Goal: Navigation & Orientation: Find specific page/section

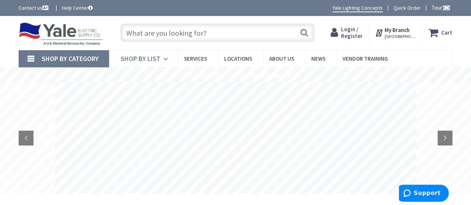
click at [151, 57] on span "Shop By List" at bounding box center [141, 58] width 40 height 9
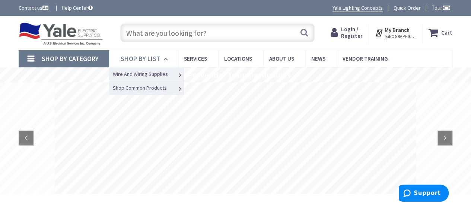
click at [151, 57] on span "Shop By List" at bounding box center [141, 58] width 40 height 9
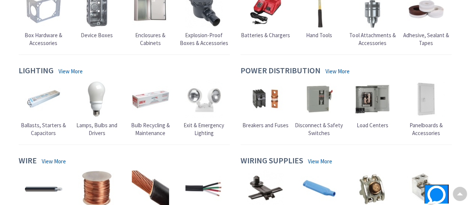
scroll to position [335, 0]
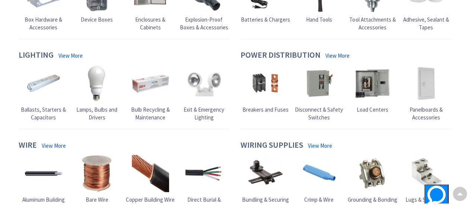
click at [73, 53] on link "View More" at bounding box center [70, 56] width 24 height 8
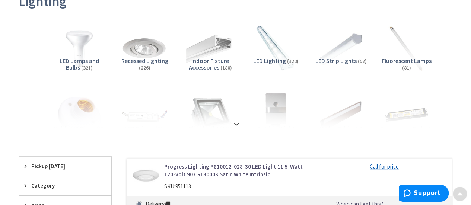
scroll to position [112, 0]
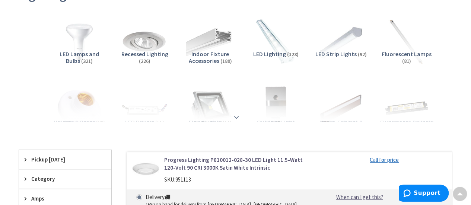
click at [235, 116] on strong at bounding box center [236, 117] width 9 height 8
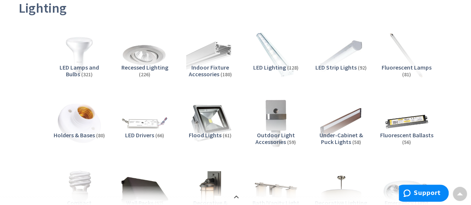
scroll to position [74, 0]
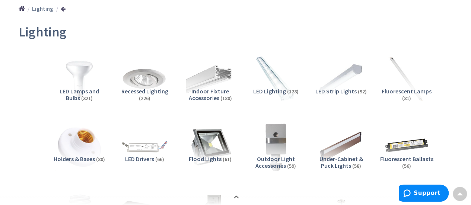
click at [274, 90] on span "LED Lighting" at bounding box center [269, 90] width 33 height 7
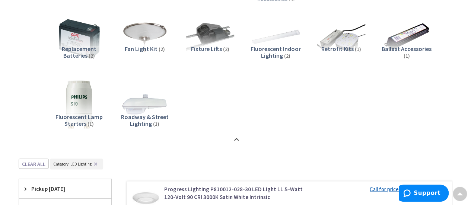
scroll to position [747, 0]
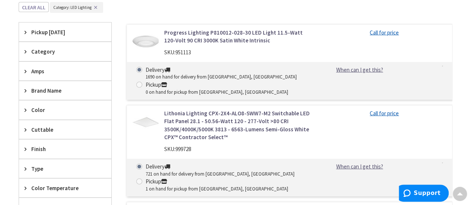
click at [57, 87] on span "Brand Name" at bounding box center [61, 91] width 61 height 8
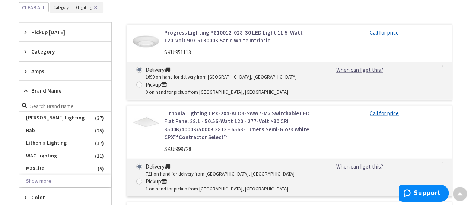
click at [57, 87] on span "Brand Name" at bounding box center [61, 91] width 61 height 8
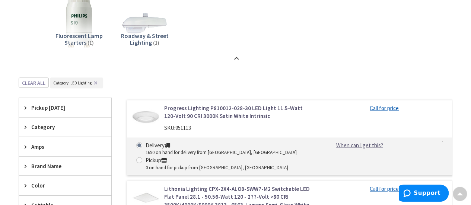
scroll to position [561, 0]
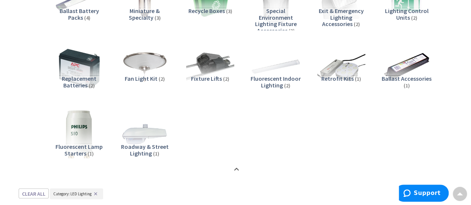
click at [145, 144] on span "Roadway & Street Lighting" at bounding box center [145, 150] width 48 height 14
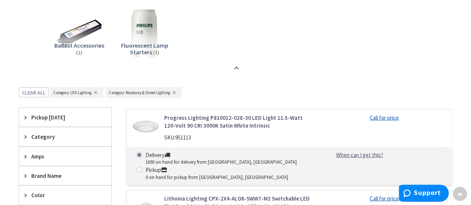
scroll to position [673, 0]
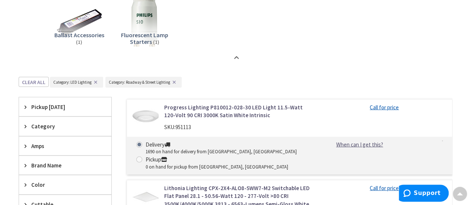
click at [96, 79] on button "✕" at bounding box center [96, 81] width 8 height 5
